Goal: Check status

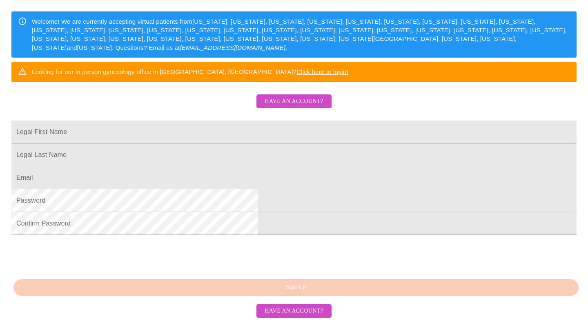
scroll to position [134, 0]
click at [311, 107] on span "Have an account?" at bounding box center [294, 101] width 58 height 10
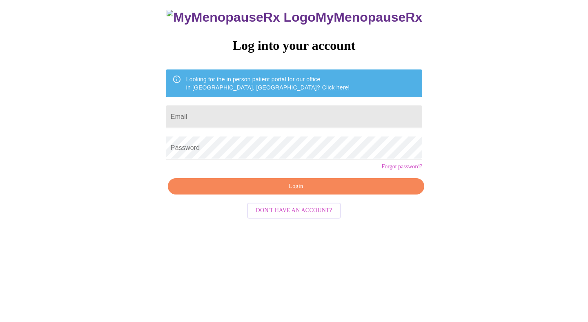
scroll to position [8, 0]
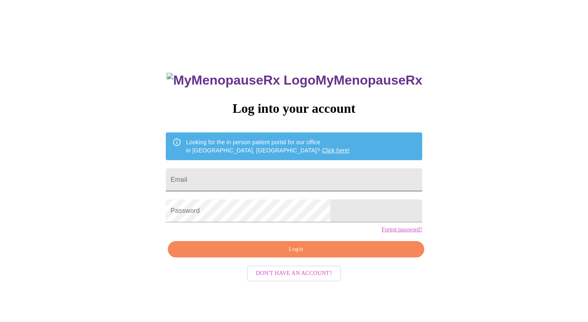
click at [272, 174] on input "Email" at bounding box center [294, 179] width 256 height 23
type input "[EMAIL_ADDRESS][DOMAIN_NAME]"
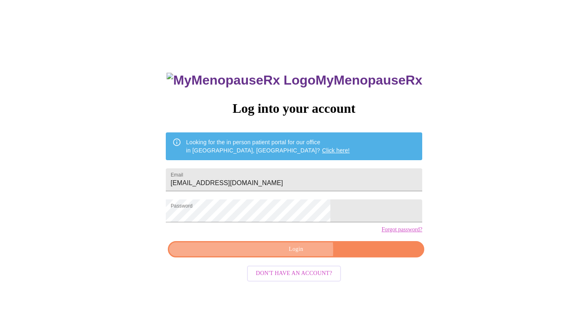
click at [285, 254] on span "Login" at bounding box center [296, 249] width 238 height 10
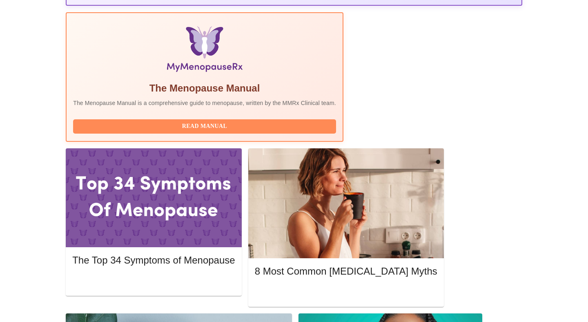
scroll to position [251, 0]
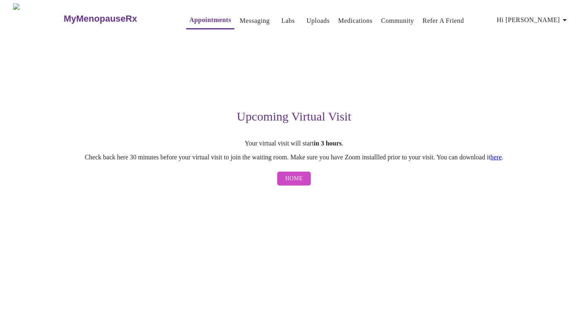
click at [502, 158] on link "here" at bounding box center [495, 156] width 11 height 7
